Goal: Navigation & Orientation: Find specific page/section

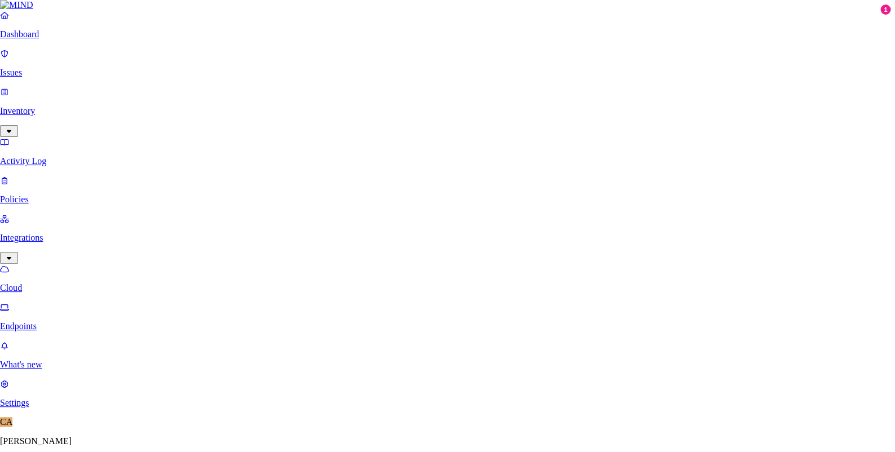
scroll to position [70, 0]
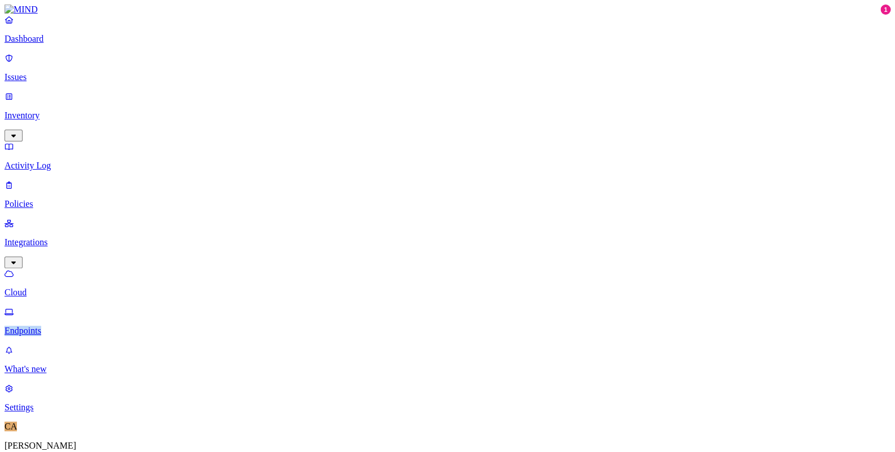
click at [35, 44] on link "Dashboard" at bounding box center [448, 29] width 886 height 29
click at [34, 336] on link "Settings" at bounding box center [448, 321] width 886 height 29
click at [204, 453] on p "Known entities" at bounding box center [448, 458] width 886 height 10
click at [72, 44] on p "Dashboard" at bounding box center [448, 39] width 886 height 10
